Goal: Transaction & Acquisition: Purchase product/service

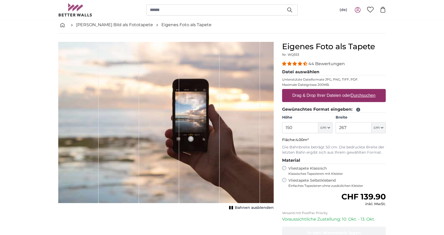
type input "150"
drag, startPoint x: 355, startPoint y: 128, endPoint x: 294, endPoint y: 127, distance: 61.4
click at [294, 127] on div "Höhe 150 ft cm Centimeter (cm) Inches (inch) Feet (ft. in.) Breite 267 ft cm Ce…" at bounding box center [334, 124] width 104 height 18
type input "80"
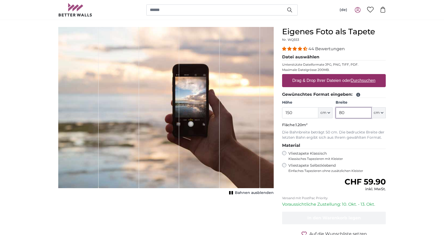
scroll to position [26, 0]
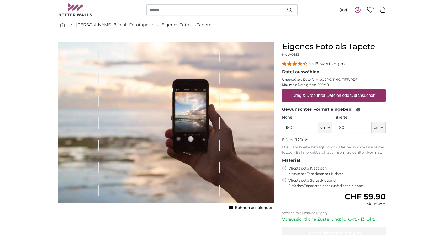
click at [361, 95] on u "Durchsuchen" at bounding box center [362, 95] width 25 height 4
click at [361, 91] on input "Drag & Drop Ihrer Dateien oder Durchsuchen" at bounding box center [334, 90] width 104 height 2
type input "**********"
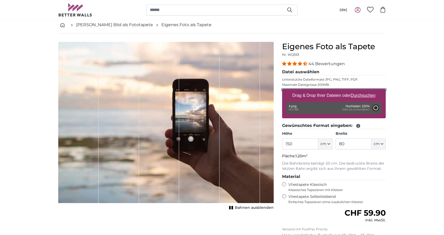
type input "200"
type input "106"
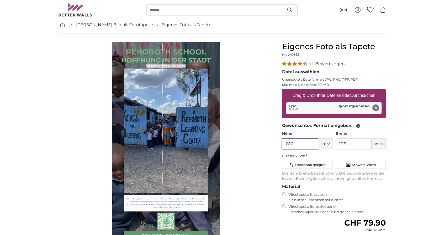
drag, startPoint x: 307, startPoint y: 146, endPoint x: 273, endPoint y: 145, distance: 34.9
click at [273, 145] on product-detail "Abbrechen Bild zuschneiden Bahnen ausblenden Eigenes Foto als Tapete Nr. WQ553 …" at bounding box center [222, 169] width 336 height 271
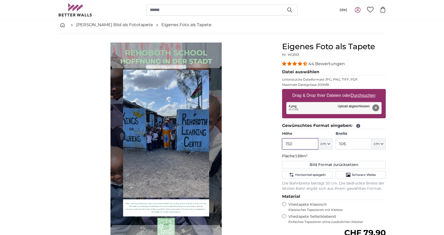
type input "150"
drag, startPoint x: 350, startPoint y: 144, endPoint x: 316, endPoint y: 144, distance: 34.1
click at [316, 144] on div "Höhe 150 ft cm Centimeter (cm) Inches (inch) Feet (ft. in.) Breite 106 ft cm Ce…" at bounding box center [334, 140] width 104 height 18
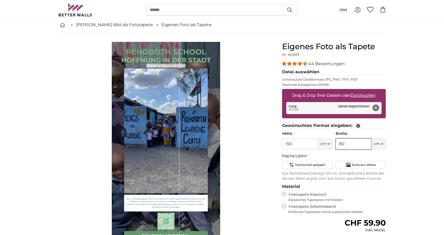
type input "80"
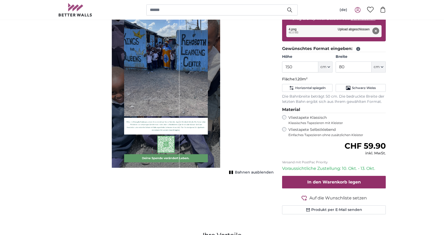
scroll to position [105, 0]
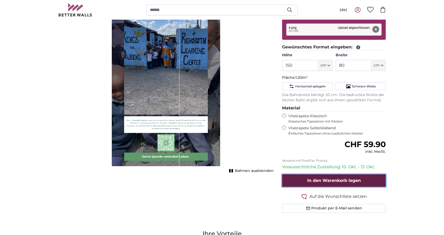
click at [361, 180] on button "In den Warenkorb legen" at bounding box center [334, 181] width 104 height 13
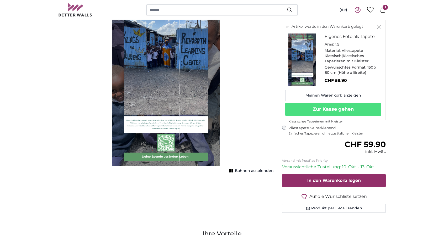
click at [379, 25] on icon "Schließen" at bounding box center [378, 27] width 4 height 4
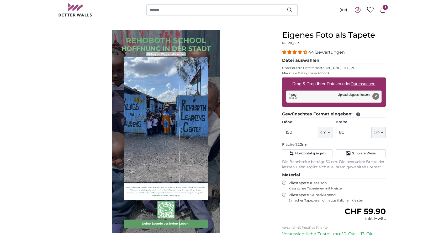
scroll to position [26, 0]
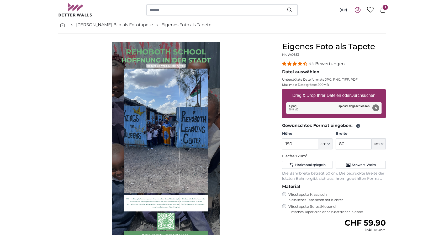
click at [363, 96] on u "Durchsuchen" at bounding box center [362, 95] width 25 height 4
click at [363, 91] on input "Drag & Drop Ihrer Dateien oder Durchsuchen" at bounding box center [334, 90] width 104 height 2
type input "**********"
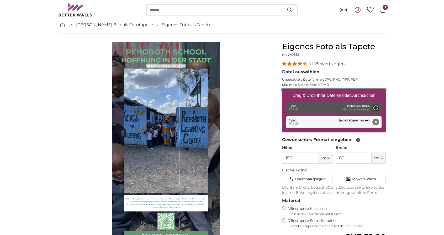
type input "200"
type input "106"
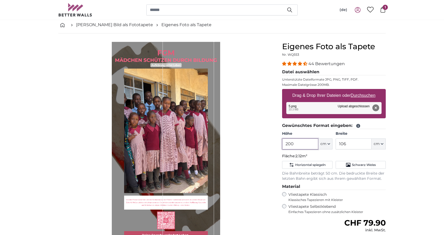
drag, startPoint x: 305, startPoint y: 145, endPoint x: 256, endPoint y: 140, distance: 49.3
click at [256, 140] on product-detail "Abbrechen Bild zuschneiden Bahnen ausblenden Eigenes Foto als Tapete Nr. WQ553 …" at bounding box center [222, 169] width 336 height 271
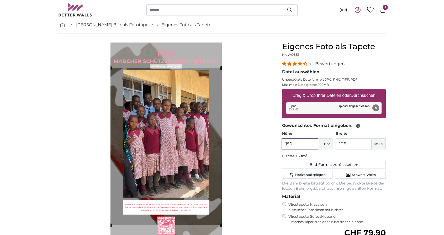
type input "150"
drag, startPoint x: 351, startPoint y: 144, endPoint x: 323, endPoint y: 143, distance: 28.1
click at [323, 143] on div "Höhe 150 ft cm Centimeter (cm) Inches (inch) Feet (ft. in.) Breite 106 ft cm Ce…" at bounding box center [334, 140] width 104 height 18
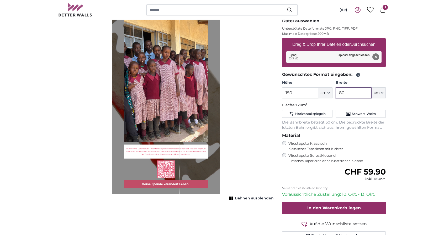
scroll to position [79, 0]
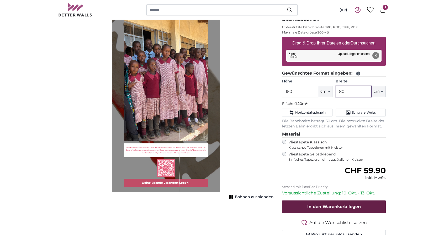
type input "80"
click at [346, 205] on span "In den Warenkorb legen" at bounding box center [333, 206] width 53 height 5
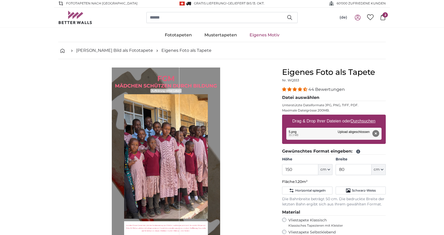
scroll to position [0, 0]
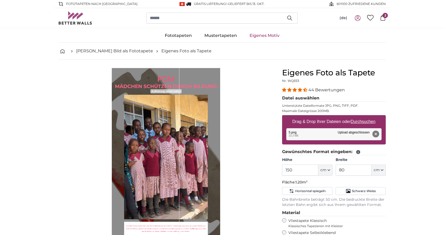
click at [355, 122] on u "Durchsuchen" at bounding box center [362, 122] width 25 height 4
click at [355, 117] on input "Drag & Drop Ihrer Dateien oder Durchsuchen" at bounding box center [334, 116] width 104 height 2
type input "**********"
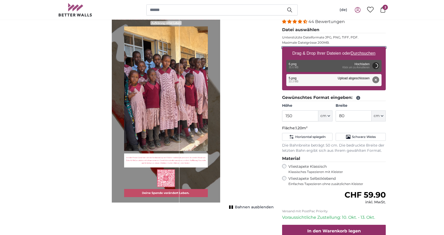
scroll to position [79, 0]
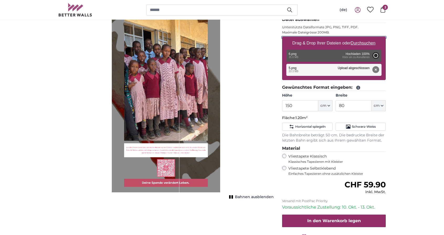
type input "200"
type input "106"
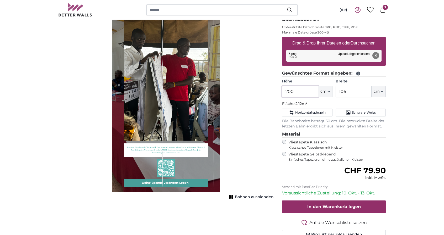
drag, startPoint x: 300, startPoint y: 92, endPoint x: 262, endPoint y: 93, distance: 37.8
click at [262, 93] on product-detail "Abbrechen Bild zuschneiden Bahnen ausblenden Eigenes Foto als Tapete Nr. WQ553 …" at bounding box center [222, 116] width 336 height 271
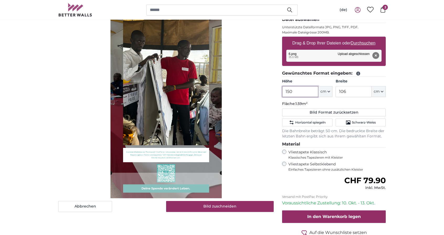
type input "150"
drag, startPoint x: 349, startPoint y: 89, endPoint x: 309, endPoint y: 90, distance: 39.9
click at [309, 89] on div "Höhe 150 ft cm Centimeter (cm) Inches (inch) Feet (ft. in.) Breite 106 ft cm Ce…" at bounding box center [334, 88] width 104 height 18
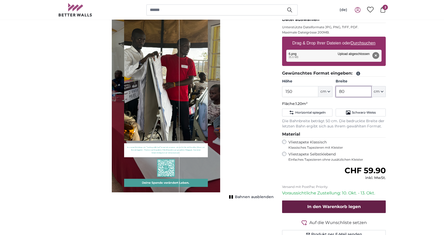
type input "80"
click at [328, 206] on span "In den Warenkorb legen" at bounding box center [333, 206] width 53 height 5
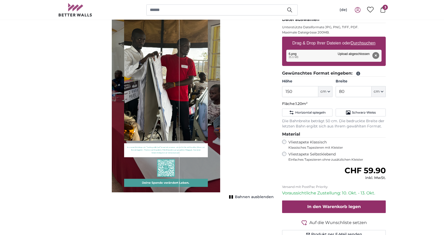
click at [355, 41] on u "Durchsuchen" at bounding box center [362, 43] width 25 height 4
click at [355, 38] on input "Drag & Drop Ihrer Dateien oder Durchsuchen" at bounding box center [334, 38] width 104 height 2
type input "**********"
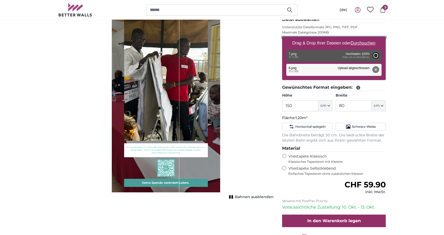
type input "200"
type input "106"
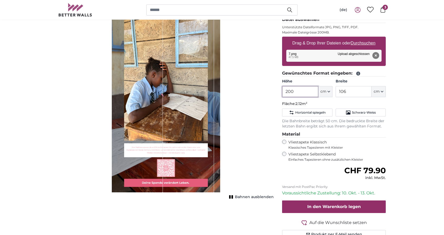
drag, startPoint x: 303, startPoint y: 93, endPoint x: 270, endPoint y: 93, distance: 33.3
click at [270, 93] on product-detail "Abbrechen Bild zuschneiden Bahnen ausblenden Eigenes Foto als Tapete Nr. WQ553 …" at bounding box center [222, 116] width 336 height 271
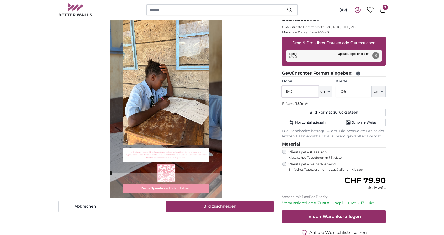
type input "150"
drag, startPoint x: 350, startPoint y: 91, endPoint x: 328, endPoint y: 91, distance: 21.2
click at [328, 91] on div "Höhe 150 ft cm Centimeter (cm) Inches (inch) Feet (ft. in.) Breite 106 ft cm Ce…" at bounding box center [334, 88] width 104 height 18
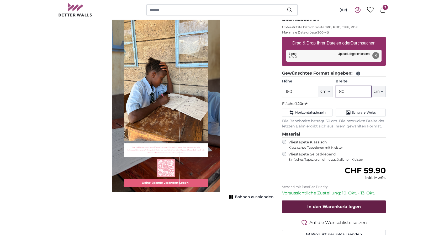
type input "80"
click at [350, 207] on span "In den Warenkorb legen" at bounding box center [333, 206] width 53 height 5
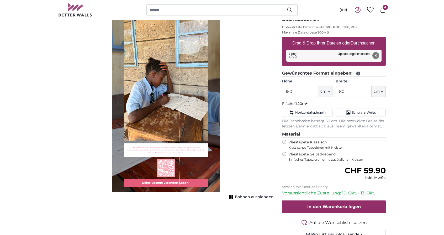
click at [356, 42] on u "Durchsuchen" at bounding box center [362, 43] width 25 height 4
click at [356, 38] on input "Drag & Drop Ihrer Dateien oder Durchsuchen" at bounding box center [334, 38] width 104 height 2
type input "**********"
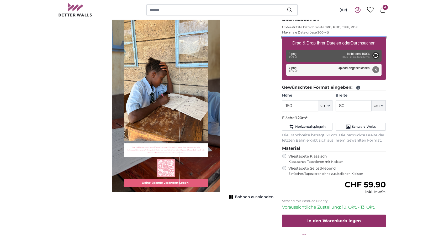
type input "200"
type input "106"
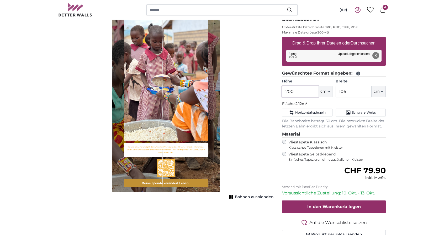
drag, startPoint x: 301, startPoint y: 93, endPoint x: 269, endPoint y: 92, distance: 31.2
click at [269, 92] on product-detail "Abbrechen Bild zuschneiden Bahnen ausblenden Eigenes Foto als Tapete Nr. WQ553 …" at bounding box center [222, 116] width 336 height 271
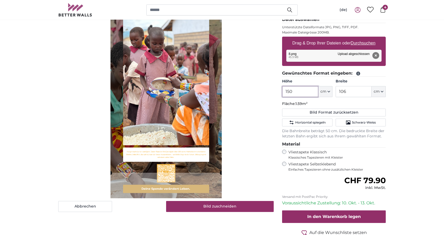
type input "150"
drag, startPoint x: 348, startPoint y: 94, endPoint x: 331, endPoint y: 96, distance: 17.4
click at [331, 96] on div "Höhe 150 ft cm Centimeter (cm) Inches (inch) Feet (ft. in.) Breite 106 ft cm Ce…" at bounding box center [334, 88] width 104 height 18
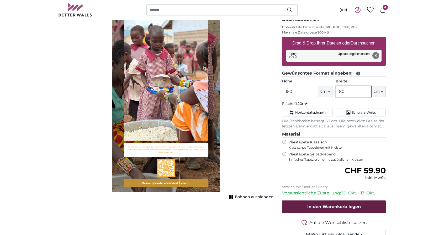
type input "80"
click at [352, 205] on span "In den Warenkorb legen" at bounding box center [333, 206] width 53 height 5
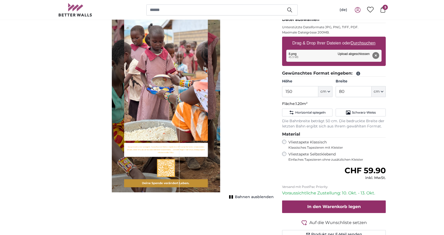
click at [358, 41] on u "Durchsuchen" at bounding box center [362, 43] width 25 height 4
click at [358, 38] on input "Drag & Drop Ihrer Dateien oder Durchsuchen" at bounding box center [334, 38] width 104 height 2
type input "**********"
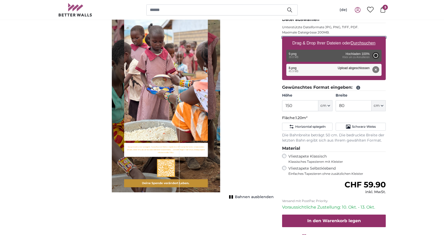
type input "200"
type input "106"
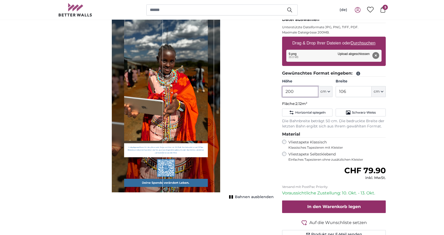
drag, startPoint x: 300, startPoint y: 94, endPoint x: 270, endPoint y: 95, distance: 29.7
click at [270, 95] on product-detail "Abbrechen Bild zuschneiden Bahnen ausblenden Eigenes Foto als Tapete Nr. WQ553 …" at bounding box center [222, 116] width 336 height 271
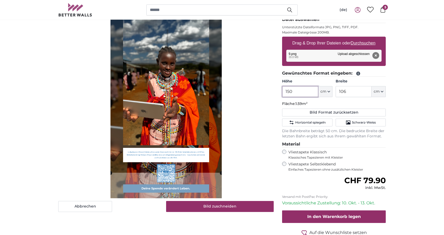
type input "150"
drag, startPoint x: 345, startPoint y: 91, endPoint x: 321, endPoint y: 93, distance: 24.7
click at [321, 93] on div "Höhe 150 ft cm Centimeter (cm) Inches (inch) Feet (ft. in.) Breite 106 ft cm Ce…" at bounding box center [334, 88] width 104 height 18
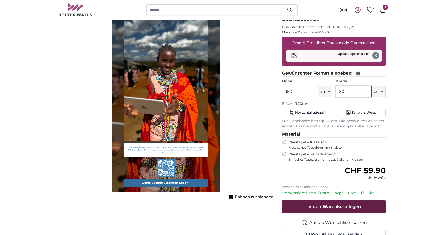
type input "80"
click at [337, 208] on span "In den Warenkorb legen" at bounding box center [333, 206] width 53 height 5
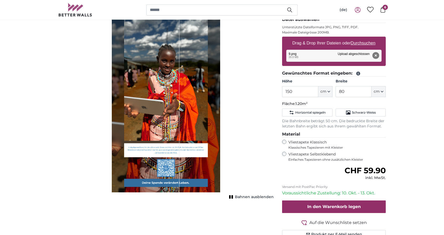
click at [367, 43] on u "Durchsuchen" at bounding box center [362, 43] width 25 height 4
click at [367, 38] on input "Drag & Drop Ihrer Dateien oder Durchsuchen" at bounding box center [334, 38] width 104 height 2
type input "**********"
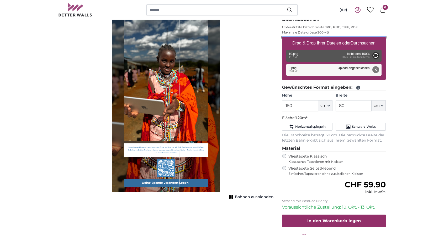
type input "200"
type input "106"
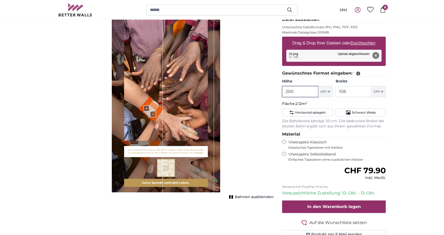
drag, startPoint x: 304, startPoint y: 90, endPoint x: 270, endPoint y: 91, distance: 34.1
click at [270, 91] on product-detail "Abbrechen Bild zuschneiden Bahnen ausblenden Eigenes Foto als Tapete Nr. WQ553 …" at bounding box center [222, 116] width 336 height 271
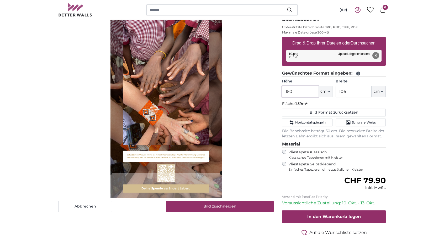
type input "150"
drag, startPoint x: 354, startPoint y: 92, endPoint x: 311, endPoint y: 93, distance: 42.7
click at [311, 93] on div "Höhe 150 ft cm Centimeter (cm) Inches (inch) Feet (ft. in.) Breite 106 ft cm Ce…" at bounding box center [334, 88] width 104 height 18
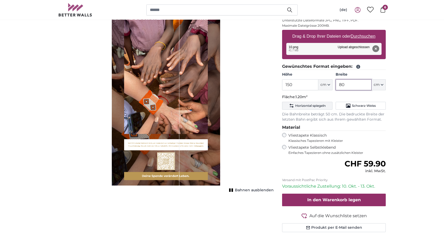
scroll to position [105, 0]
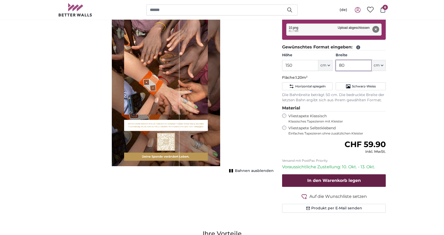
type input "80"
click at [325, 178] on span "In den Warenkorb legen" at bounding box center [333, 180] width 53 height 5
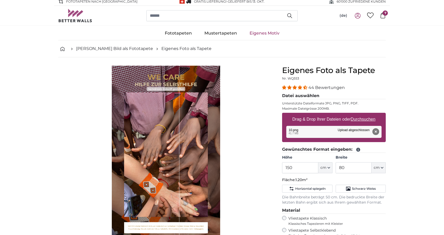
scroll to position [0, 0]
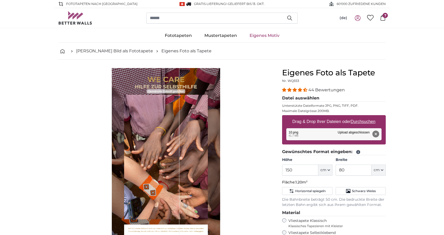
click at [359, 121] on u "Durchsuchen" at bounding box center [362, 122] width 25 height 4
click at [359, 117] on input "Drag & Drop Ihrer Dateien oder Durchsuchen" at bounding box center [334, 116] width 104 height 2
click at [384, 16] on span "7" at bounding box center [384, 15] width 5 height 5
